Goal: Complete application form

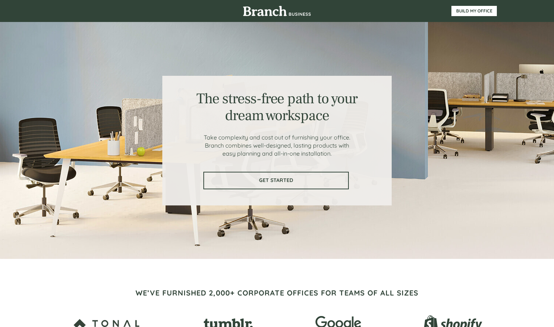
click at [280, 178] on span "GET STARTED" at bounding box center [276, 180] width 144 height 6
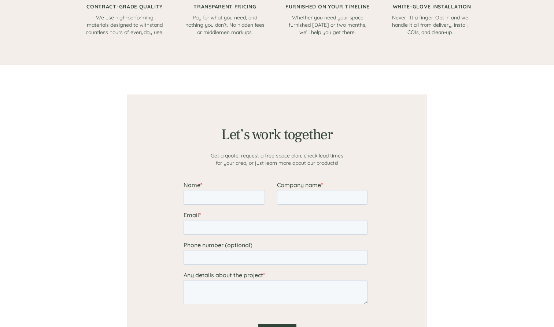
scroll to position [568, 0]
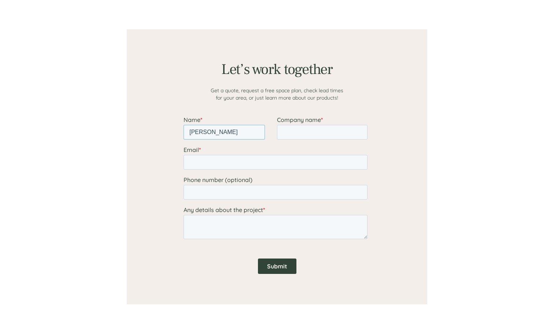
type input "kathy martin"
click at [356, 136] on input "comstar ambulance billing" at bounding box center [322, 132] width 90 height 15
click at [362, 132] on input "comstar ambulance billing" at bounding box center [322, 132] width 90 height 15
click at [359, 132] on input "comstar ambulance billing" at bounding box center [322, 132] width 90 height 15
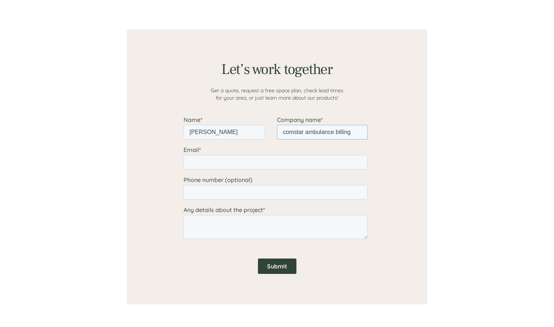
type input "comstar ambulance billing"
type input "kathy.martin@comstarbilling.com"
click at [216, 222] on textarea "Any details about the project *" at bounding box center [275, 227] width 184 height 24
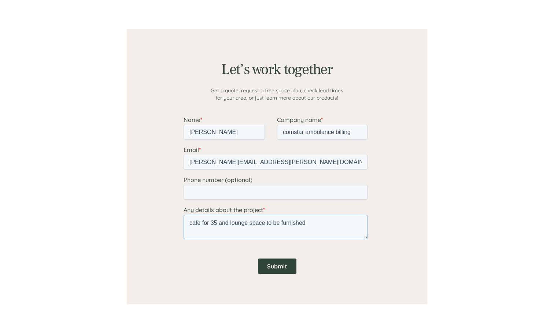
type textarea "cafe for 35 and lounge space to be furnished"
click at [278, 265] on input "Submit" at bounding box center [277, 265] width 38 height 15
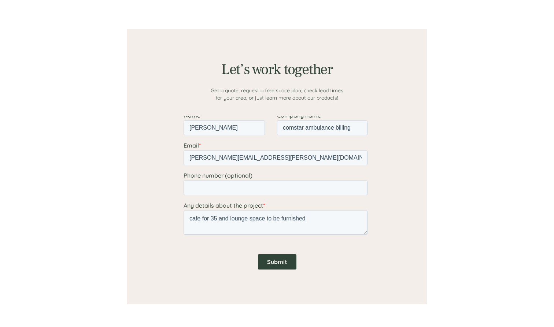
scroll to position [0, 0]
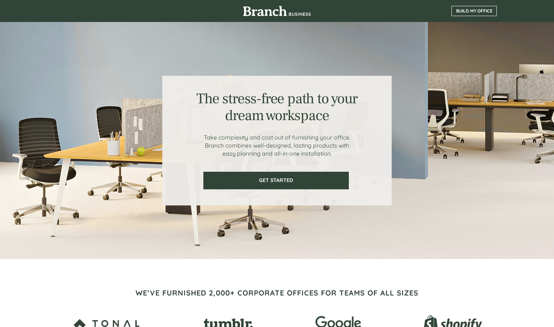
click at [471, 13] on span "BUILD MY OFFICE" at bounding box center [473, 10] width 45 height 5
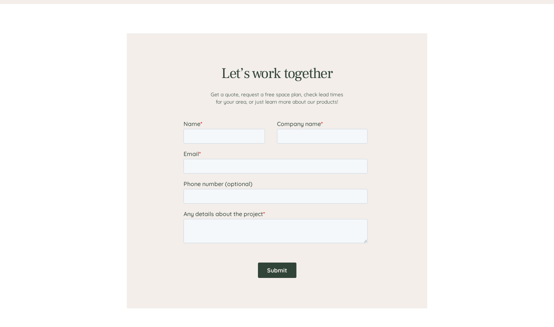
scroll to position [568, 0]
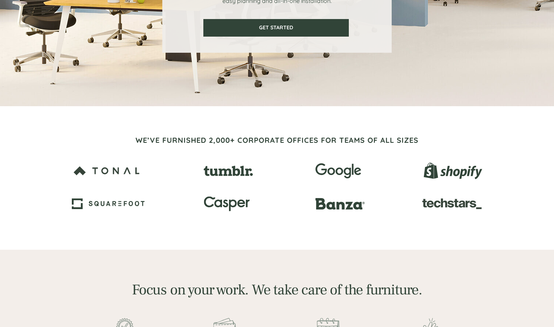
scroll to position [156, 0]
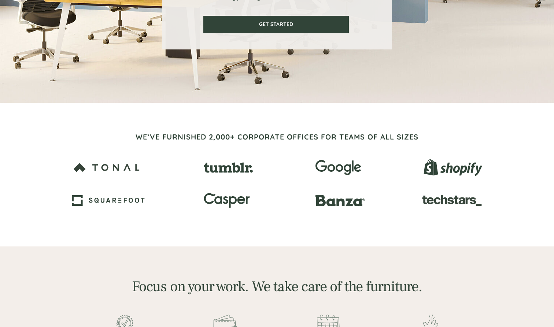
click at [454, 202] on img at bounding box center [451, 200] width 60 height 33
